Goal: Transaction & Acquisition: Register for event/course

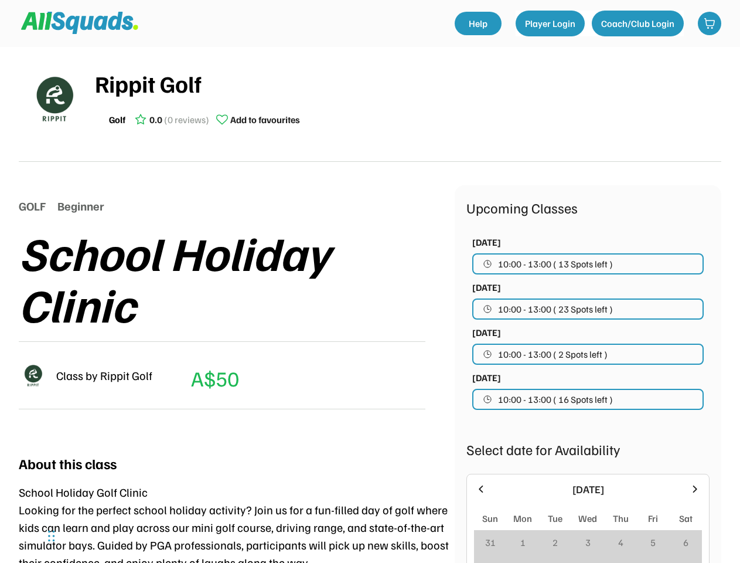
click at [370, 281] on div "School Holiday Clinic" at bounding box center [237, 277] width 436 height 103
click at [370, 299] on div "School Holiday Clinic" at bounding box center [237, 277] width 436 height 103
click at [370, 305] on div "School Holiday Clinic" at bounding box center [237, 277] width 436 height 103
click at [370, 104] on div "Rippit Golf Golf 0.0 (0 reviews) Add to favourites" at bounding box center [408, 99] width 627 height 66
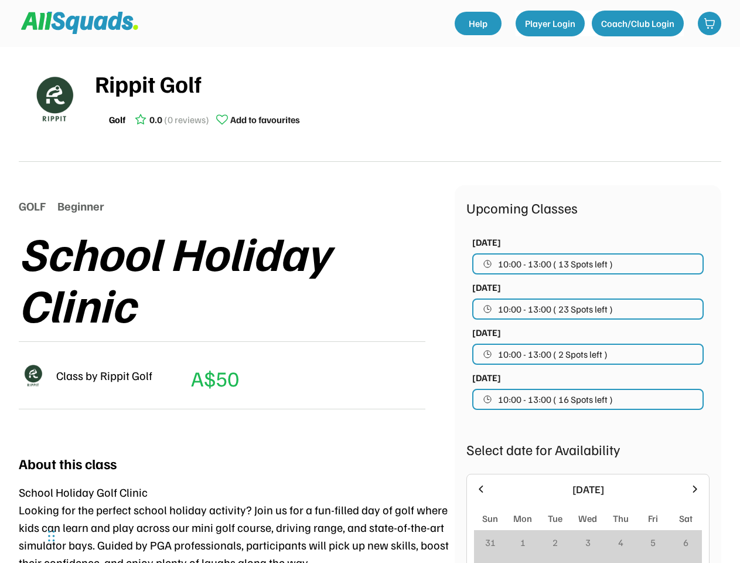
click at [54, 98] on img at bounding box center [54, 98] width 59 height 59
click at [408, 98] on div "Rippit Golf" at bounding box center [408, 83] width 627 height 35
click at [408, 83] on div "Rippit Golf" at bounding box center [408, 83] width 627 height 35
click at [408, 120] on div "Golf 0.0 (0 reviews) Add to favourites" at bounding box center [408, 119] width 627 height 23
click at [117, 120] on div "Golf" at bounding box center [117, 120] width 16 height 14
